Goal: Information Seeking & Learning: Learn about a topic

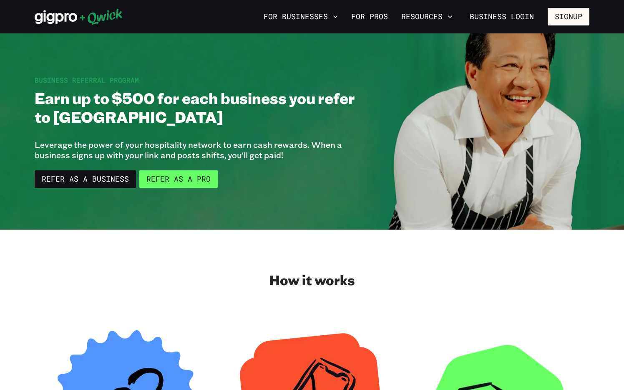
click at [157, 182] on link "Refer as a Pro" at bounding box center [178, 179] width 78 height 18
click at [204, 101] on h1 "Earn up to $500 for each business you refer to [GEOGRAPHIC_DATA]" at bounding box center [201, 107] width 333 height 38
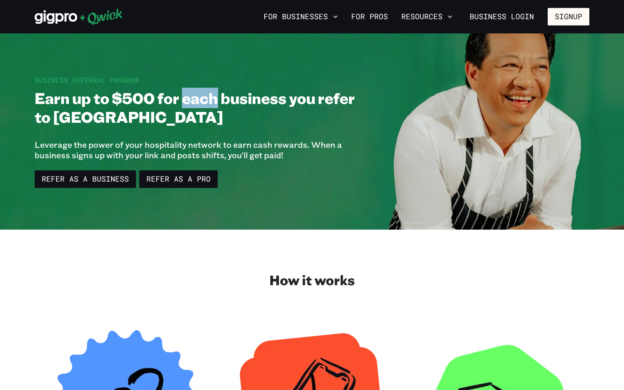
click at [204, 101] on h1 "Earn up to $500 for each business you refer to [GEOGRAPHIC_DATA]" at bounding box center [201, 107] width 333 height 38
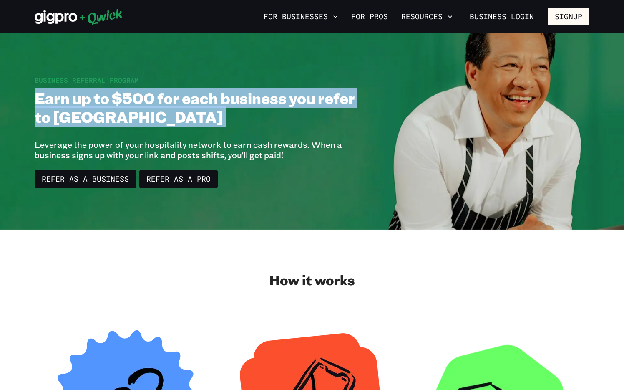
click at [204, 101] on h1 "Earn up to $500 for each business you refer to [GEOGRAPHIC_DATA]" at bounding box center [201, 107] width 333 height 38
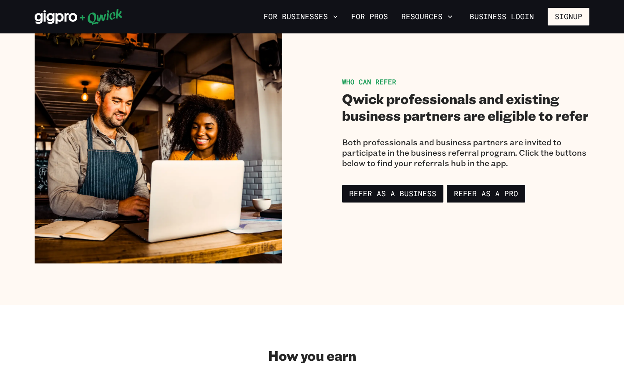
scroll to position [641, 0]
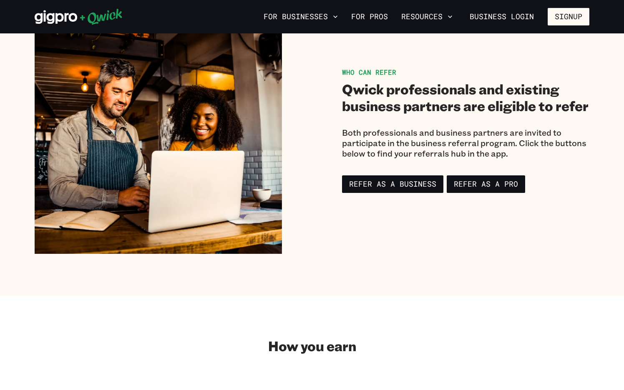
click at [400, 97] on h2 "Qwick professionals and existing business partners are eligible to refer" at bounding box center [465, 97] width 247 height 33
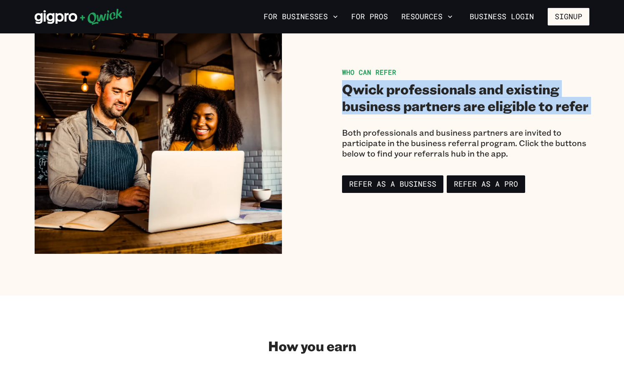
click at [400, 97] on h2 "Qwick professionals and existing business partners are eligible to refer" at bounding box center [465, 97] width 247 height 33
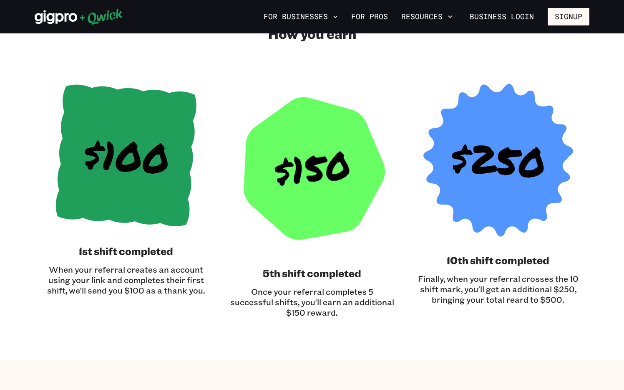
scroll to position [1123, 0]
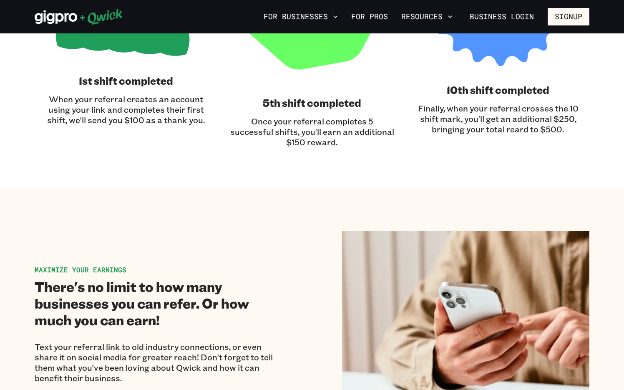
click at [523, 132] on p "Finally, when your referral crosses the 10 shift mark, you'll get an additional…" at bounding box center [498, 118] width 166 height 31
click at [519, 129] on p "Finally, when your referral crosses the 10 shift mark, you'll get an additional…" at bounding box center [498, 118] width 166 height 31
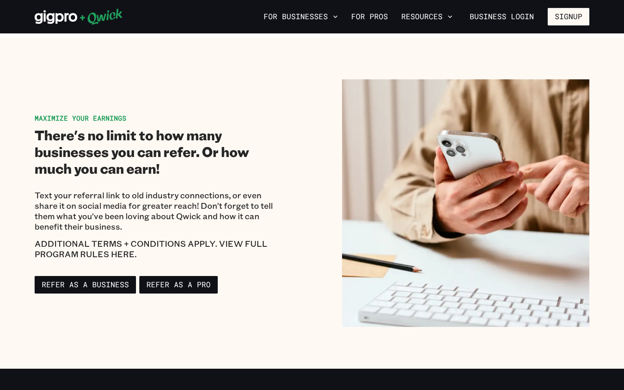
scroll to position [1284, 0]
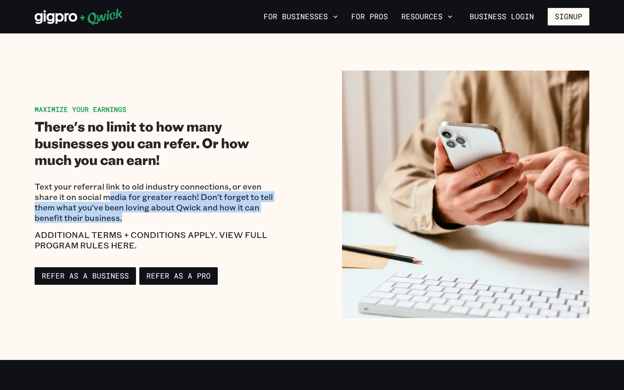
drag, startPoint x: 113, startPoint y: 207, endPoint x: 122, endPoint y: 217, distance: 13.0
click at [122, 217] on p "Text your referral link to old industry connections, or even share it on social…" at bounding box center [158, 202] width 247 height 42
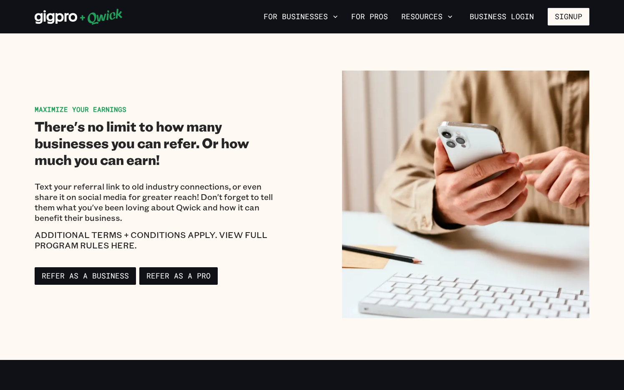
click at [166, 237] on p "ADDITIONAL TERMS + CONDITIONS APPLY. VIEW FULL PROGRAM RULES HERE." at bounding box center [158, 239] width 247 height 21
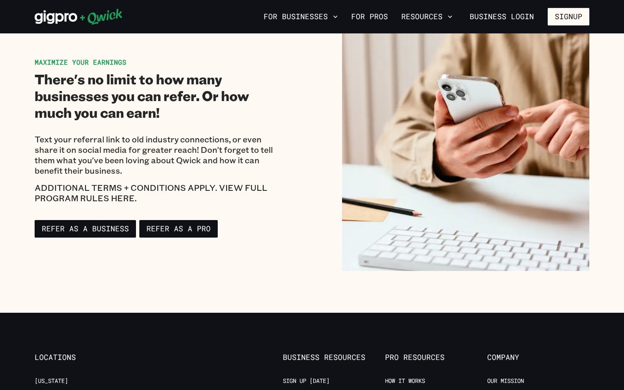
scroll to position [1331, 0]
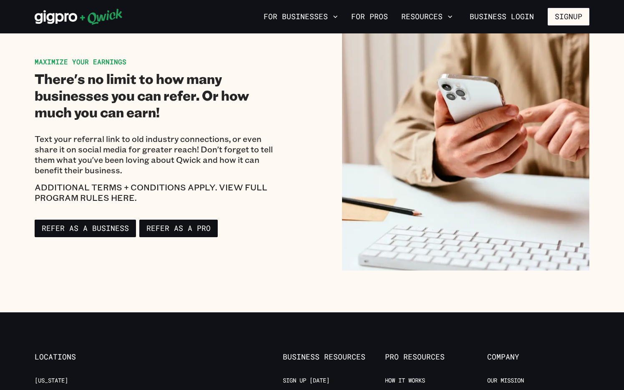
click at [83, 195] on p "ADDITIONAL TERMS + CONDITIONS APPLY. VIEW FULL PROGRAM RULES HERE." at bounding box center [158, 192] width 247 height 21
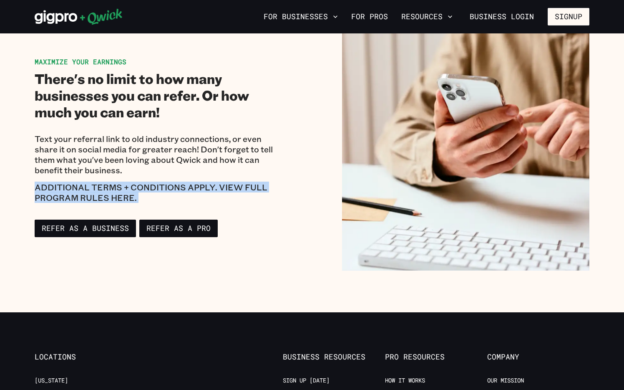
click at [83, 195] on p "ADDITIONAL TERMS + CONDITIONS APPLY. VIEW FULL PROGRAM RULES HERE." at bounding box center [158, 192] width 247 height 21
copy div "ADDITIONAL TERMS + CONDITIONS APPLY. VIEW FULL PROGRAM RULES HERE. Refer as a B…"
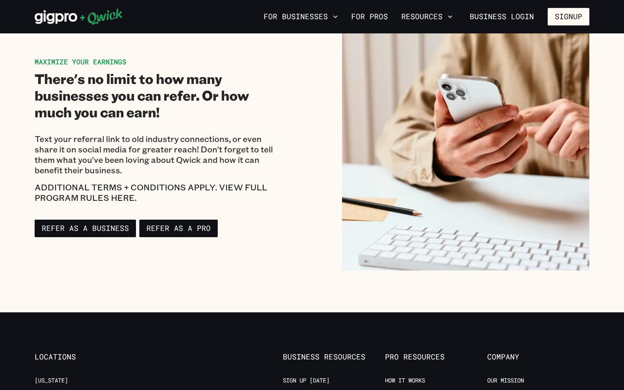
click at [249, 124] on div "Text your referral link to old industry connections, or even share it on social…" at bounding box center [158, 167] width 247 height 86
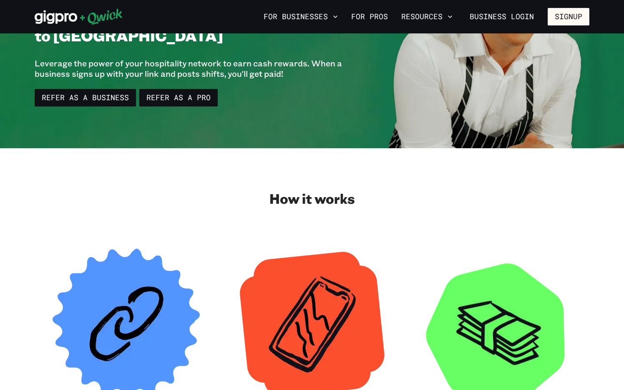
scroll to position [0, 0]
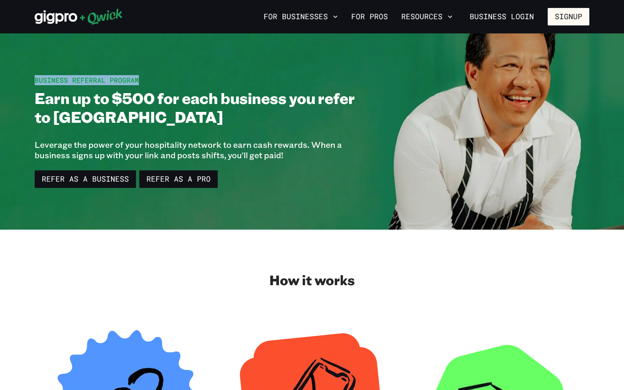
drag, startPoint x: 143, startPoint y: 79, endPoint x: 4, endPoint y: 78, distance: 139.0
click at [4, 78] on section "Business Referral Program Earn up to $500 for each business you refer to Qwick …" at bounding box center [312, 131] width 624 height 196
click at [6, 78] on section "Business Referral Program Earn up to $500 for each business you refer to Qwick …" at bounding box center [312, 131] width 624 height 196
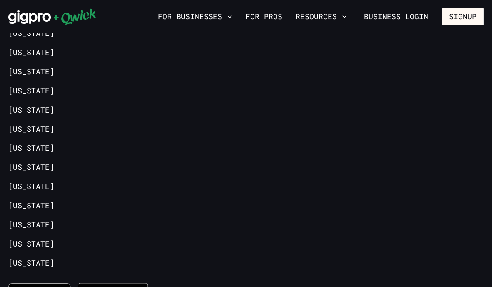
scroll to position [1660, 0]
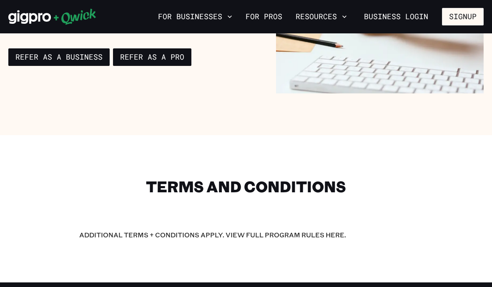
scroll to position [1241, 0]
